Goal: Task Accomplishment & Management: Use online tool/utility

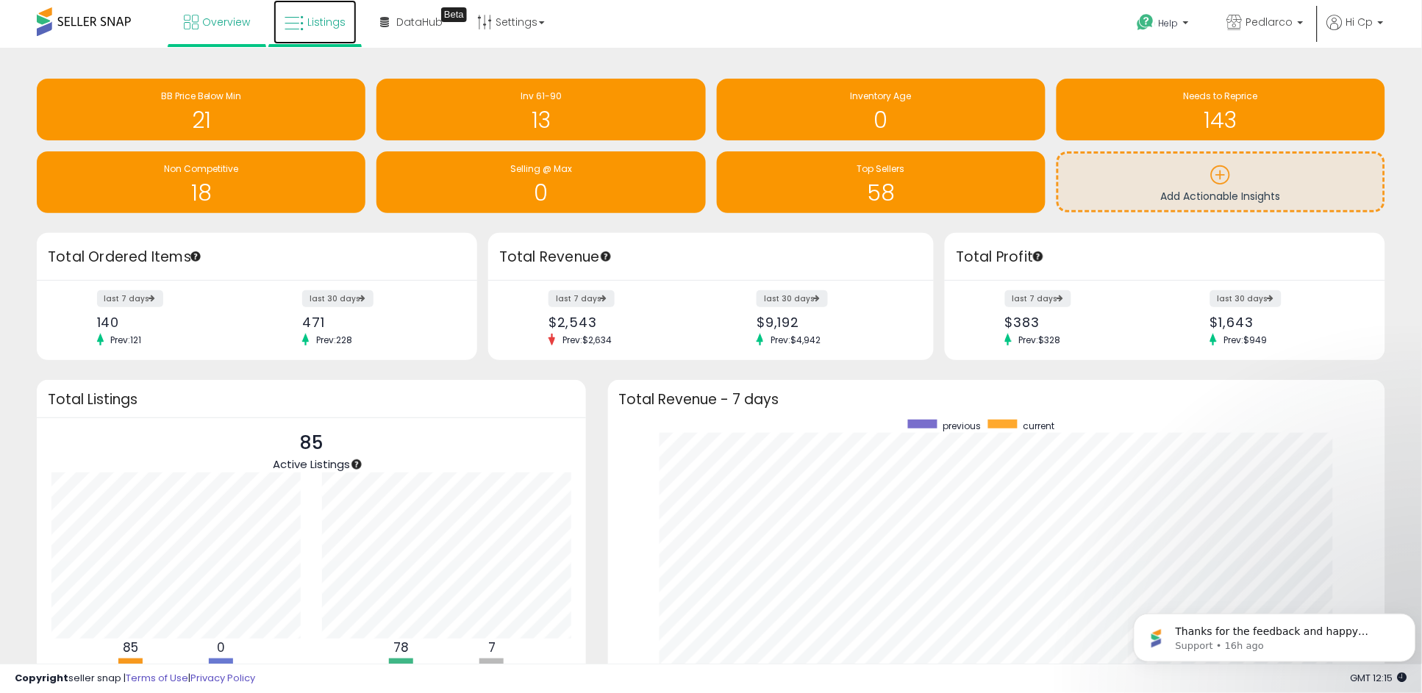
click at [324, 20] on span "Listings" at bounding box center [326, 22] width 38 height 15
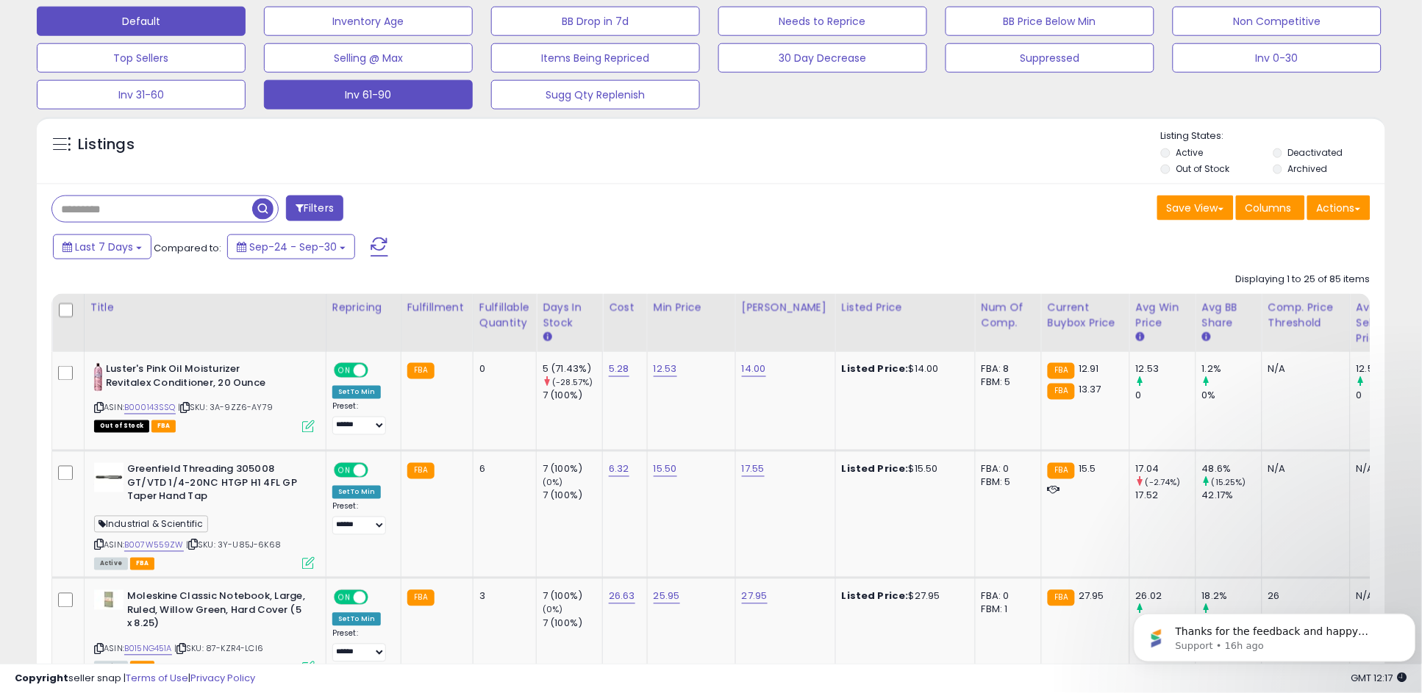
scroll to position [490, 0]
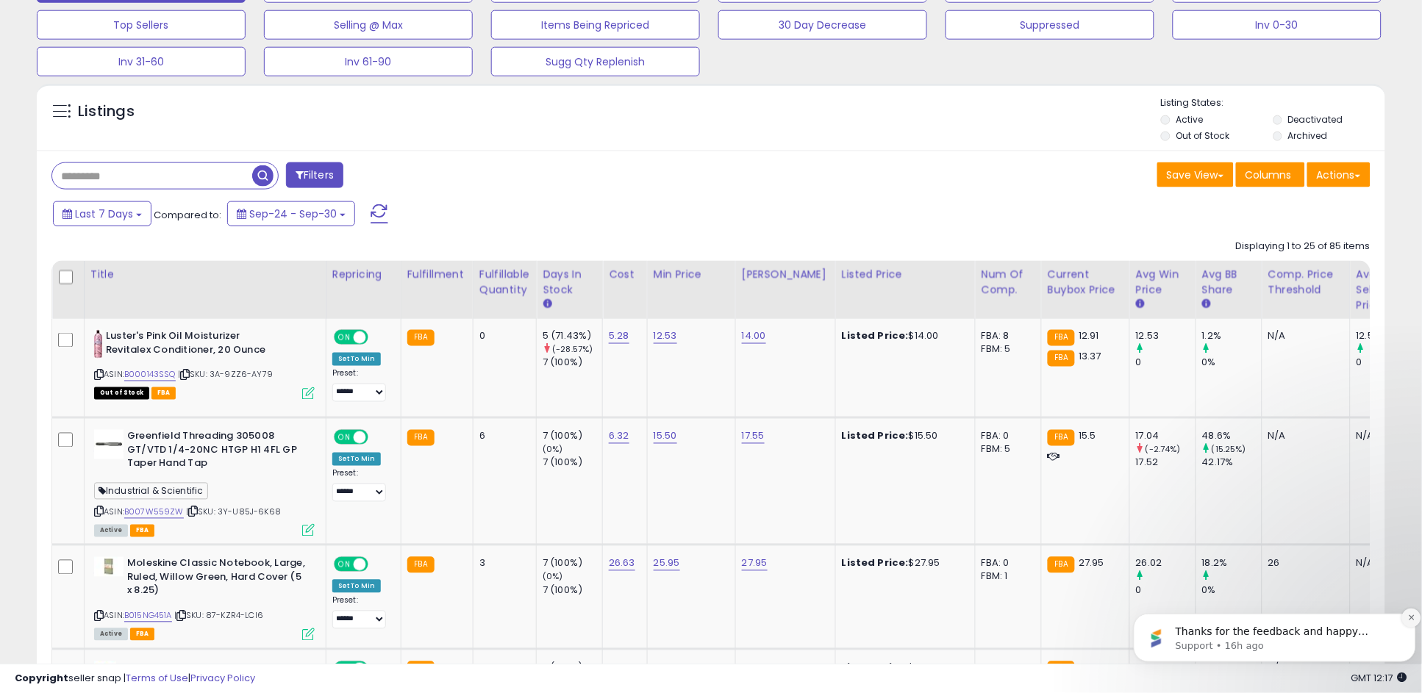
click at [1411, 621] on icon "Dismiss notification" at bounding box center [1412, 617] width 8 height 8
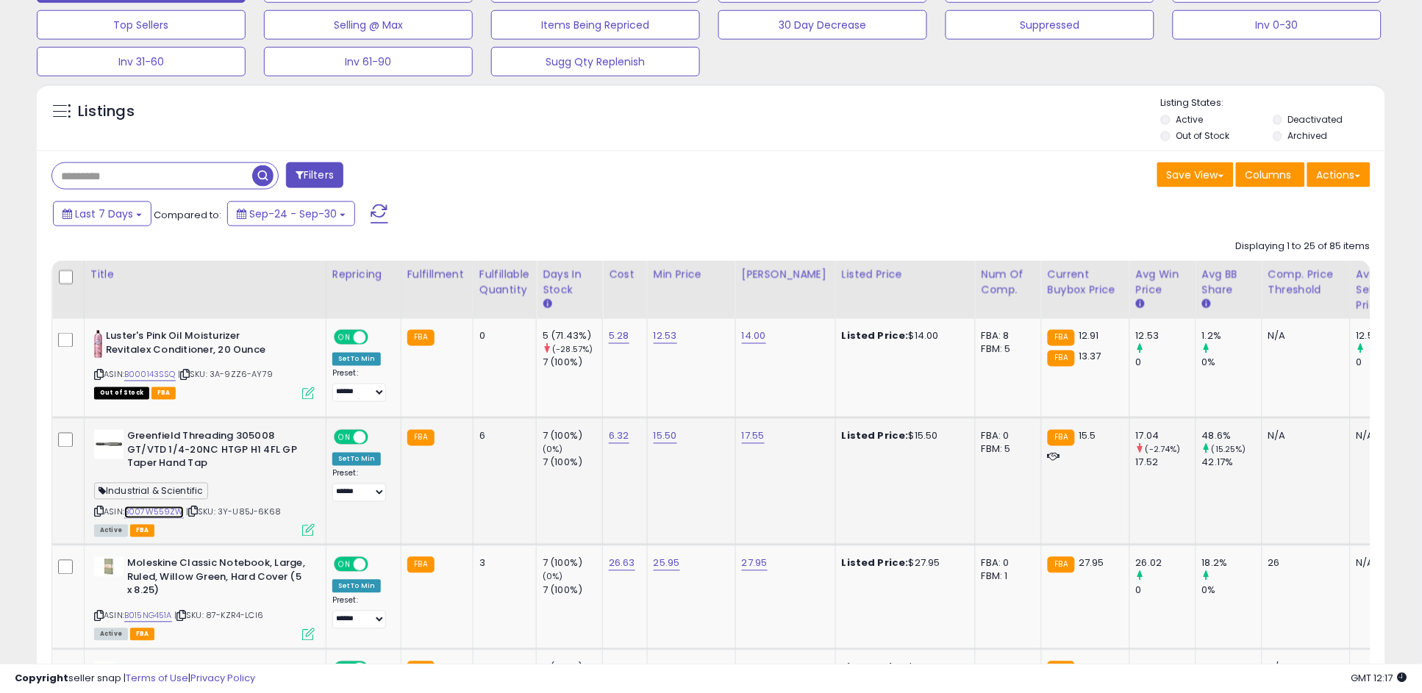
click at [163, 510] on link "B007W559ZW" at bounding box center [154, 513] width 60 height 13
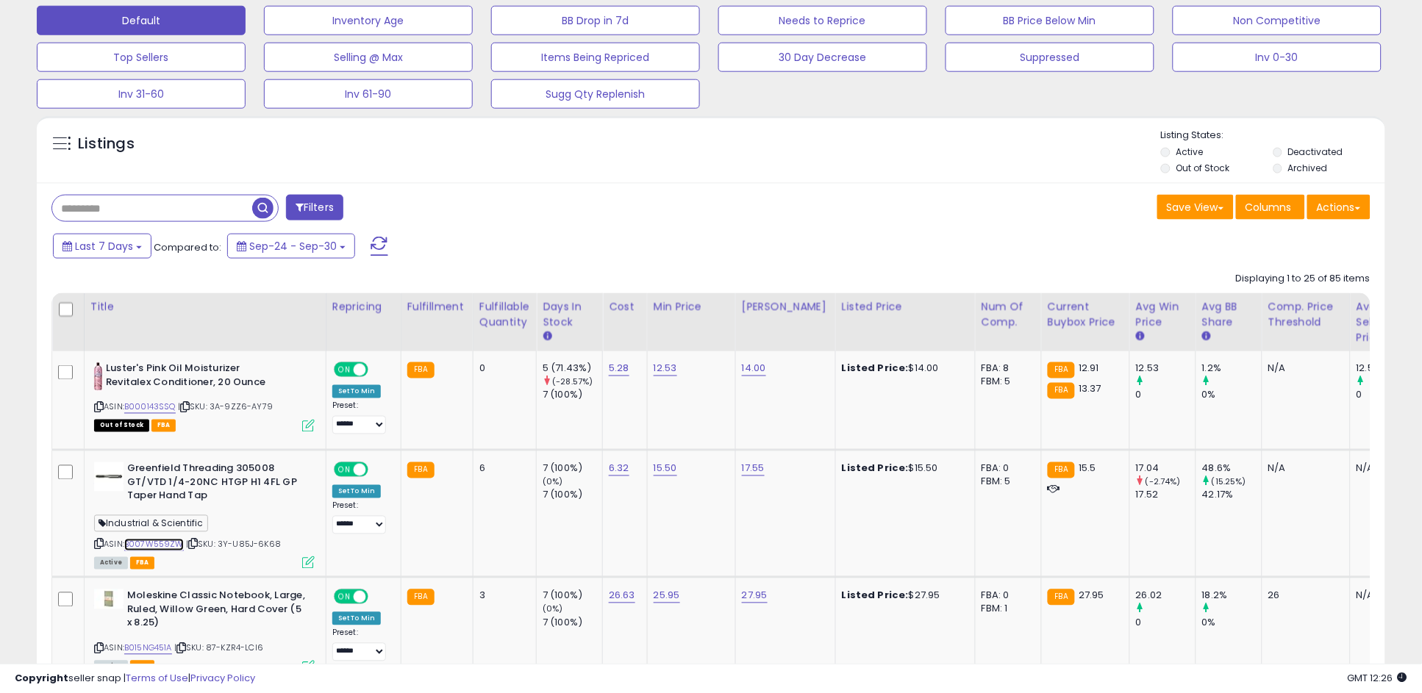
scroll to position [457, 0]
click at [137, 247] on b at bounding box center [139, 248] width 6 height 3
click at [543, 338] on icon at bounding box center [547, 336] width 9 height 9
